Goal: Unclear: Browse casually

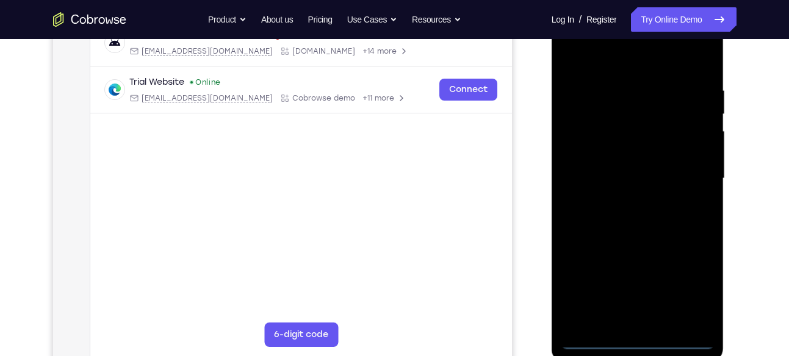
scroll to position [204, 0]
click at [630, 334] on div at bounding box center [638, 178] width 154 height 342
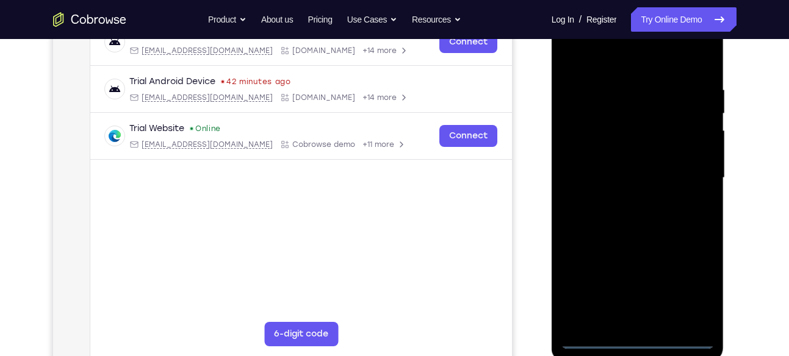
click at [647, 336] on div at bounding box center [638, 178] width 154 height 342
click at [688, 297] on div at bounding box center [638, 178] width 154 height 342
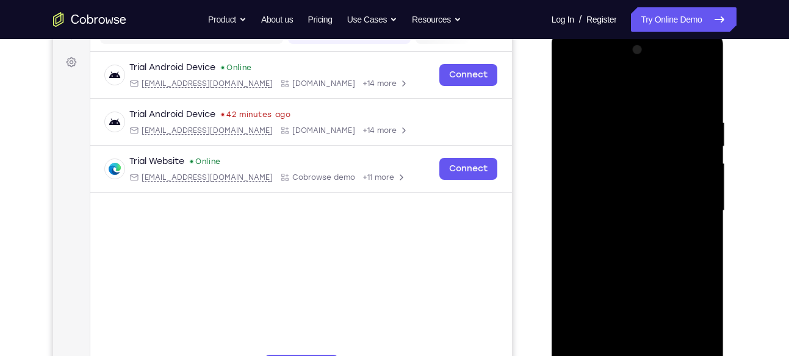
scroll to position [173, 0]
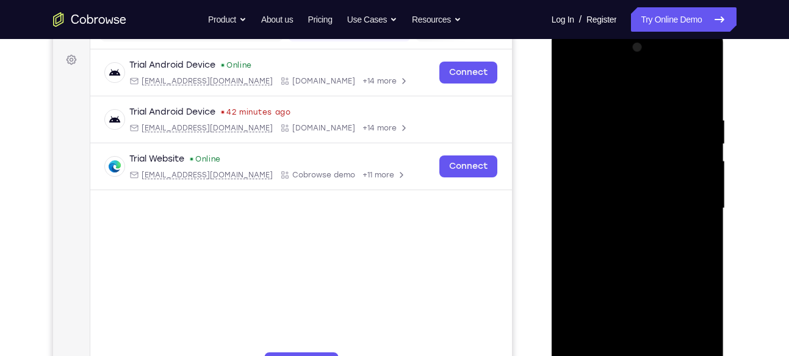
click at [611, 93] on div at bounding box center [638, 209] width 154 height 342
click at [682, 202] on div at bounding box center [638, 209] width 154 height 342
click at [624, 232] on div at bounding box center [638, 209] width 154 height 342
click at [632, 194] on div at bounding box center [638, 209] width 154 height 342
click at [624, 210] on div at bounding box center [638, 209] width 154 height 342
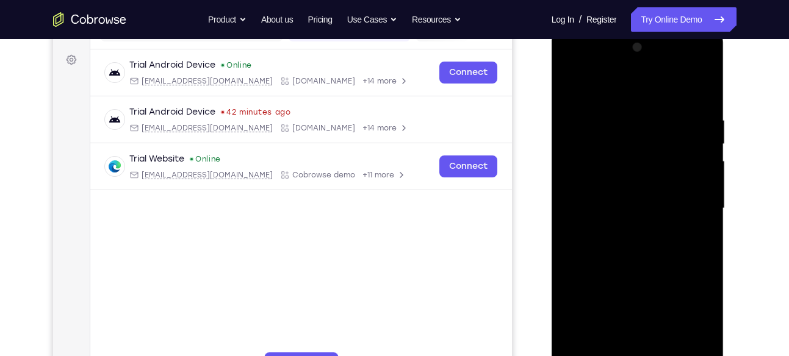
click at [624, 246] on div at bounding box center [638, 209] width 154 height 342
click at [654, 106] on div at bounding box center [638, 209] width 154 height 342
click at [646, 246] on div at bounding box center [638, 209] width 154 height 342
click at [652, 119] on div at bounding box center [638, 209] width 154 height 342
click at [701, 84] on div at bounding box center [638, 209] width 154 height 342
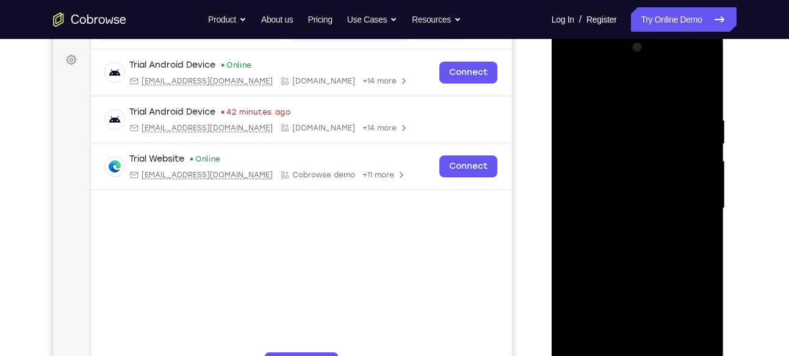
scroll to position [217, 0]
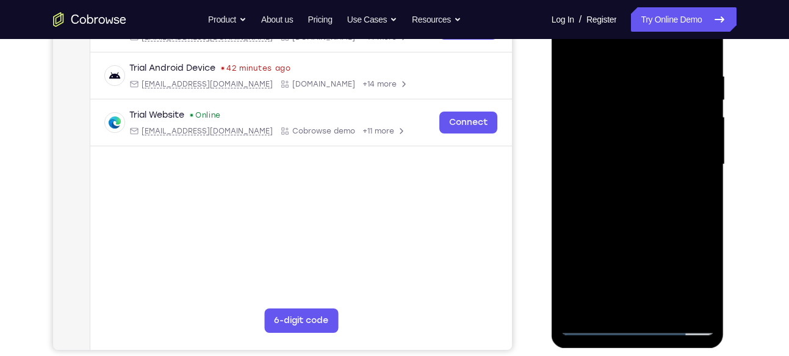
click at [665, 306] on div at bounding box center [638, 165] width 154 height 342
click at [640, 226] on div at bounding box center [638, 165] width 154 height 342
click at [637, 159] on div at bounding box center [638, 165] width 154 height 342
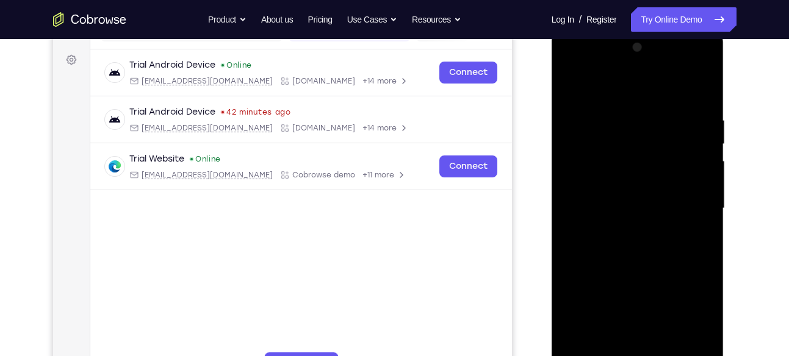
click at [573, 87] on div at bounding box center [638, 209] width 154 height 342
click at [616, 115] on div at bounding box center [638, 209] width 154 height 342
click at [700, 92] on div at bounding box center [638, 209] width 154 height 342
click at [602, 133] on div at bounding box center [638, 209] width 154 height 342
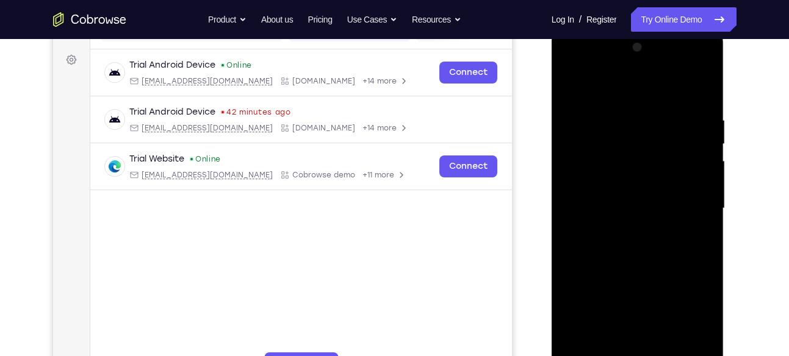
click at [677, 229] on div at bounding box center [638, 209] width 154 height 342
click at [572, 79] on div at bounding box center [638, 209] width 154 height 342
click at [572, 88] on div at bounding box center [638, 209] width 154 height 342
click at [571, 85] on div at bounding box center [638, 209] width 154 height 342
click at [622, 104] on div at bounding box center [638, 209] width 154 height 342
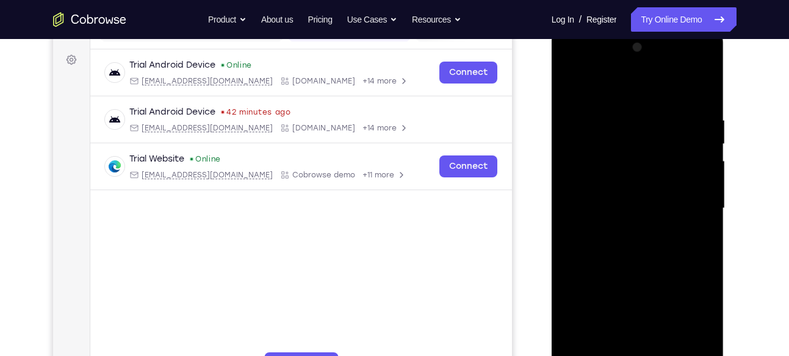
click at [703, 134] on div at bounding box center [638, 209] width 154 height 342
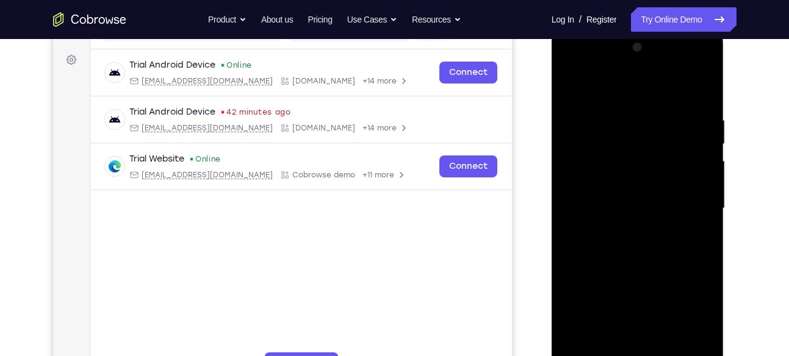
click at [703, 134] on div at bounding box center [638, 209] width 154 height 342
click at [592, 101] on div at bounding box center [638, 209] width 154 height 342
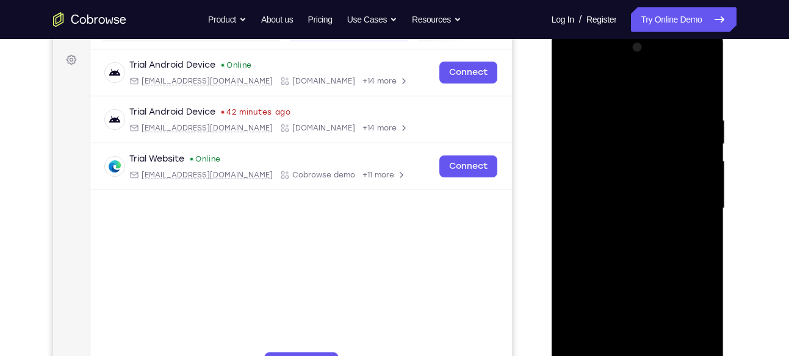
click at [578, 192] on div at bounding box center [638, 209] width 154 height 342
click at [703, 49] on div at bounding box center [638, 209] width 154 height 342
click at [633, 159] on div at bounding box center [638, 209] width 154 height 342
click at [576, 84] on div at bounding box center [638, 209] width 154 height 342
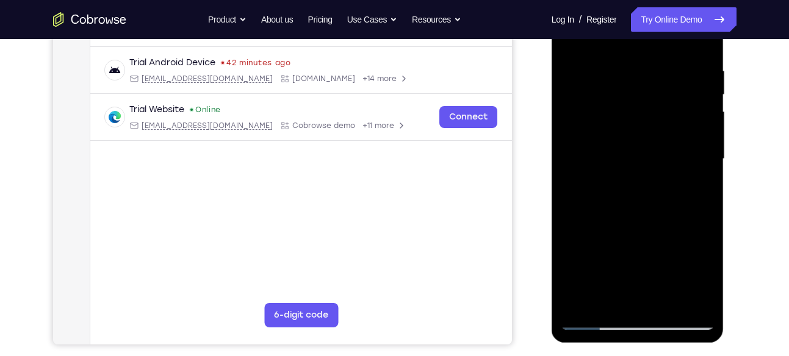
scroll to position [226, 0]
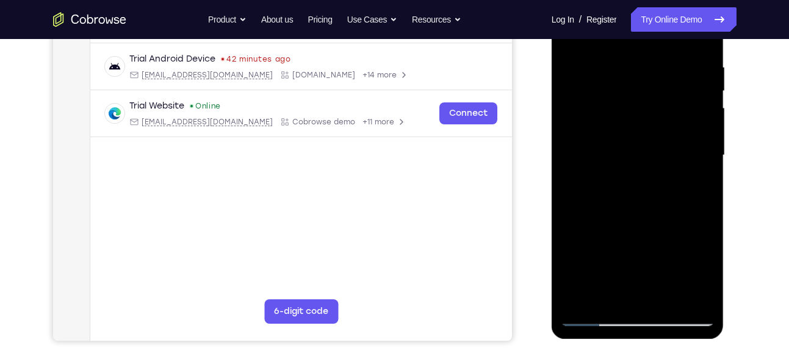
click at [579, 294] on div at bounding box center [638, 156] width 154 height 342
click at [594, 95] on div at bounding box center [638, 156] width 154 height 342
click at [669, 145] on div at bounding box center [638, 156] width 154 height 342
click at [701, 87] on div at bounding box center [638, 156] width 154 height 342
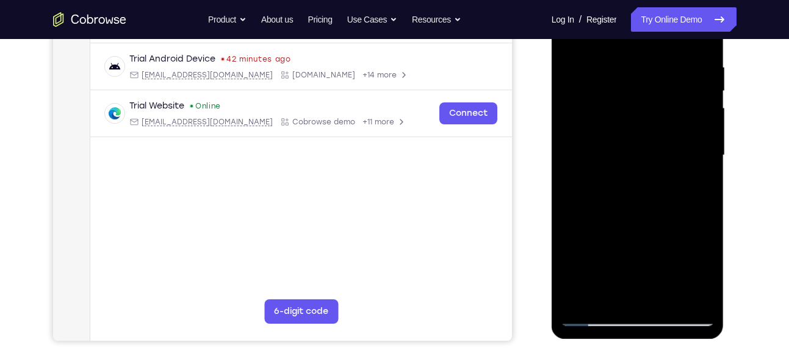
click at [703, 82] on div at bounding box center [638, 156] width 154 height 342
click at [704, 84] on div at bounding box center [638, 156] width 154 height 342
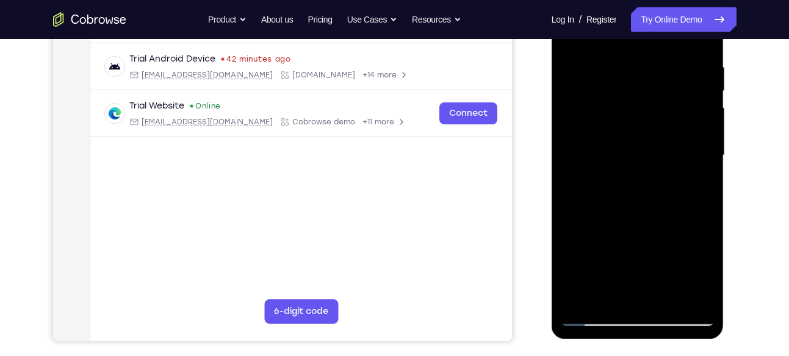
click at [704, 84] on div at bounding box center [638, 156] width 154 height 342
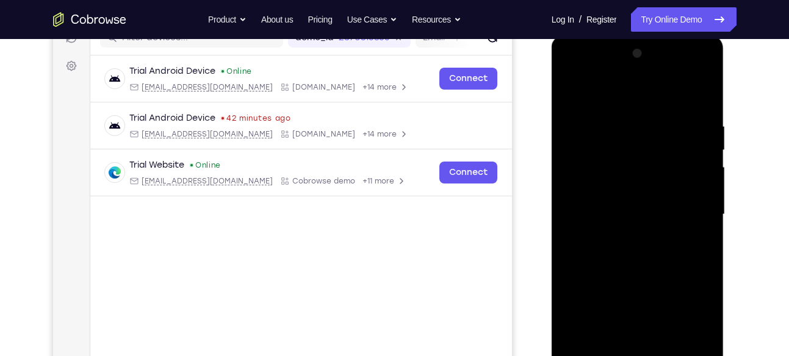
scroll to position [167, 0]
click at [571, 90] on div at bounding box center [638, 216] width 154 height 342
click at [587, 239] on div at bounding box center [638, 216] width 154 height 342
click at [707, 151] on div at bounding box center [638, 216] width 154 height 342
click at [703, 153] on div at bounding box center [638, 216] width 154 height 342
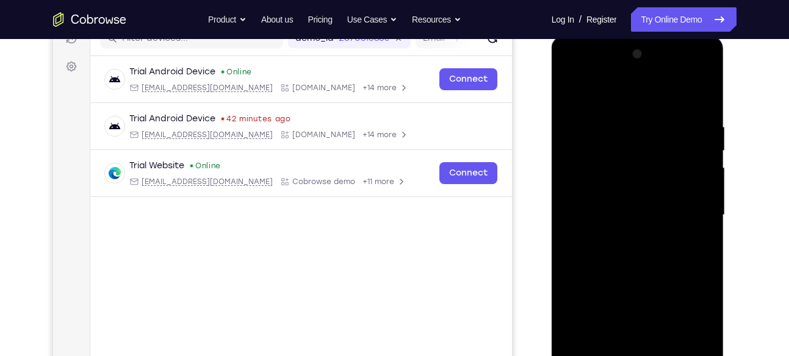
click at [703, 153] on div at bounding box center [638, 216] width 154 height 342
click at [705, 152] on div at bounding box center [638, 216] width 154 height 342
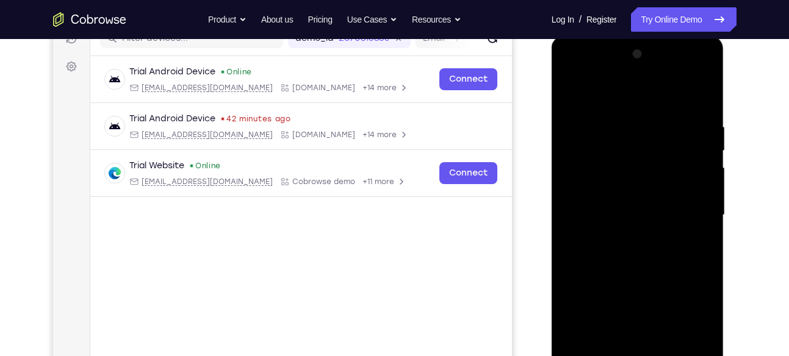
click at [575, 92] on div at bounding box center [638, 216] width 154 height 342
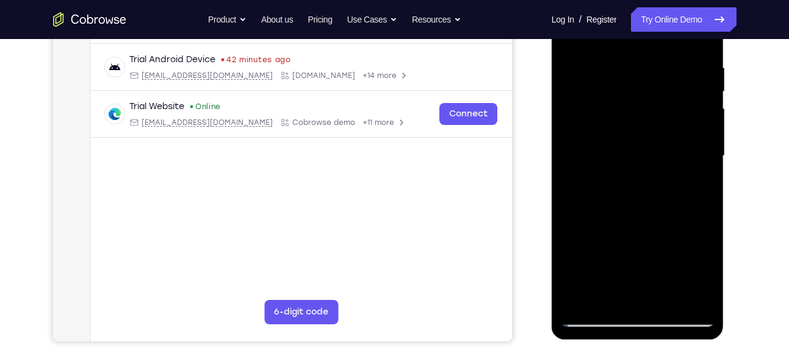
scroll to position [226, 0]
